Goal: Navigation & Orientation: Find specific page/section

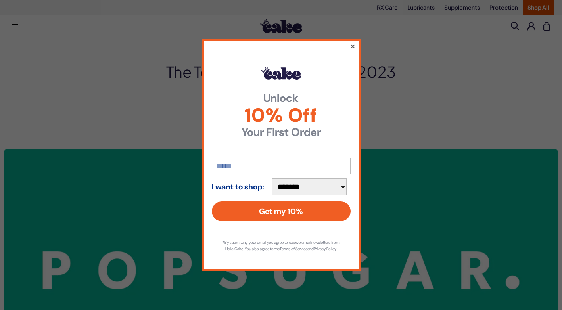
click at [353, 42] on button "×" at bounding box center [352, 46] width 5 height 10
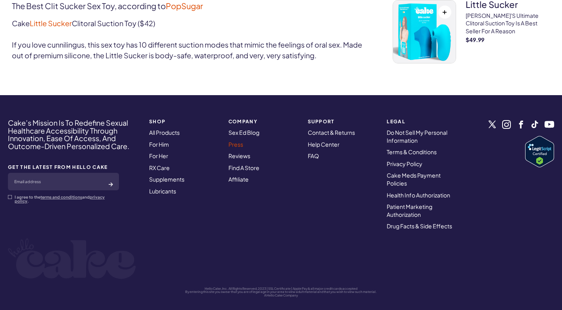
scroll to position [432, 0]
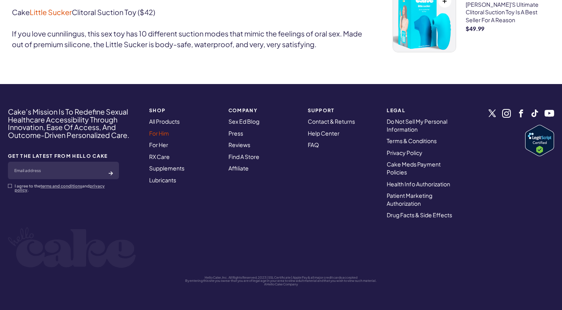
click at [156, 132] on link "For Him" at bounding box center [159, 133] width 20 height 7
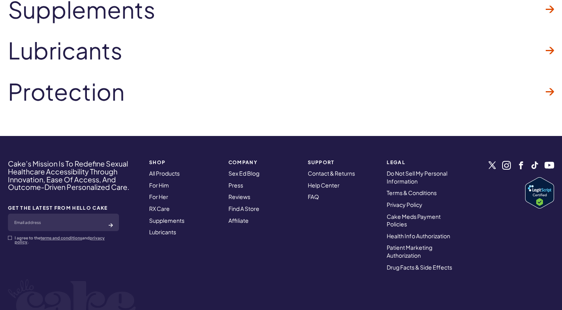
scroll to position [2808, 0]
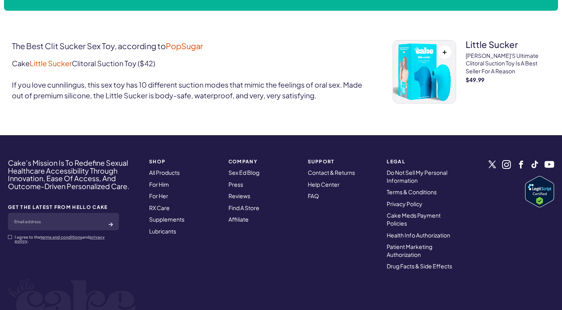
scroll to position [432, 0]
